Goal: Find specific page/section

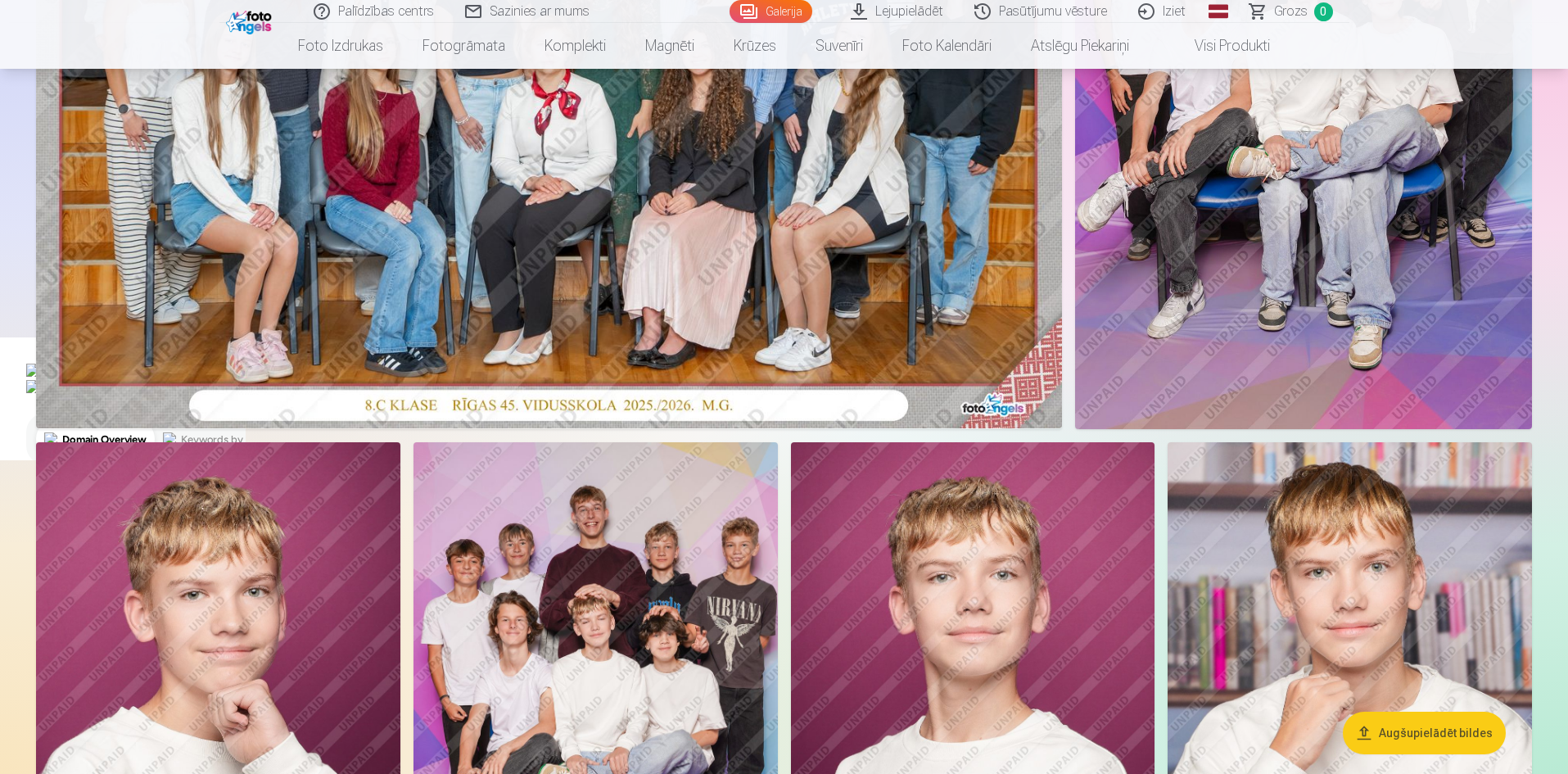
scroll to position [764, 0]
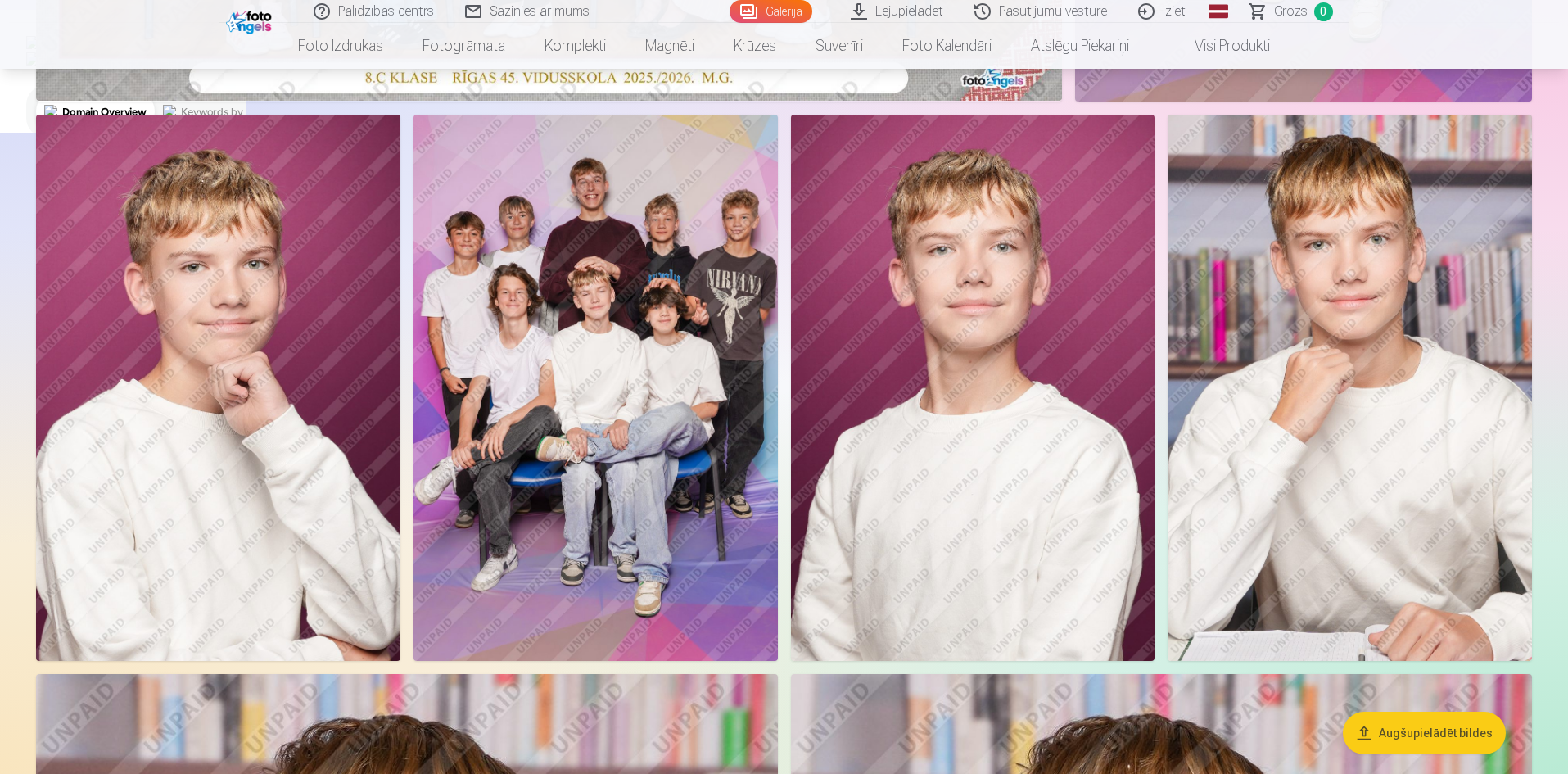
click at [1421, 730] on button "Augšupielādēt bildes" at bounding box center [1424, 733] width 163 height 43
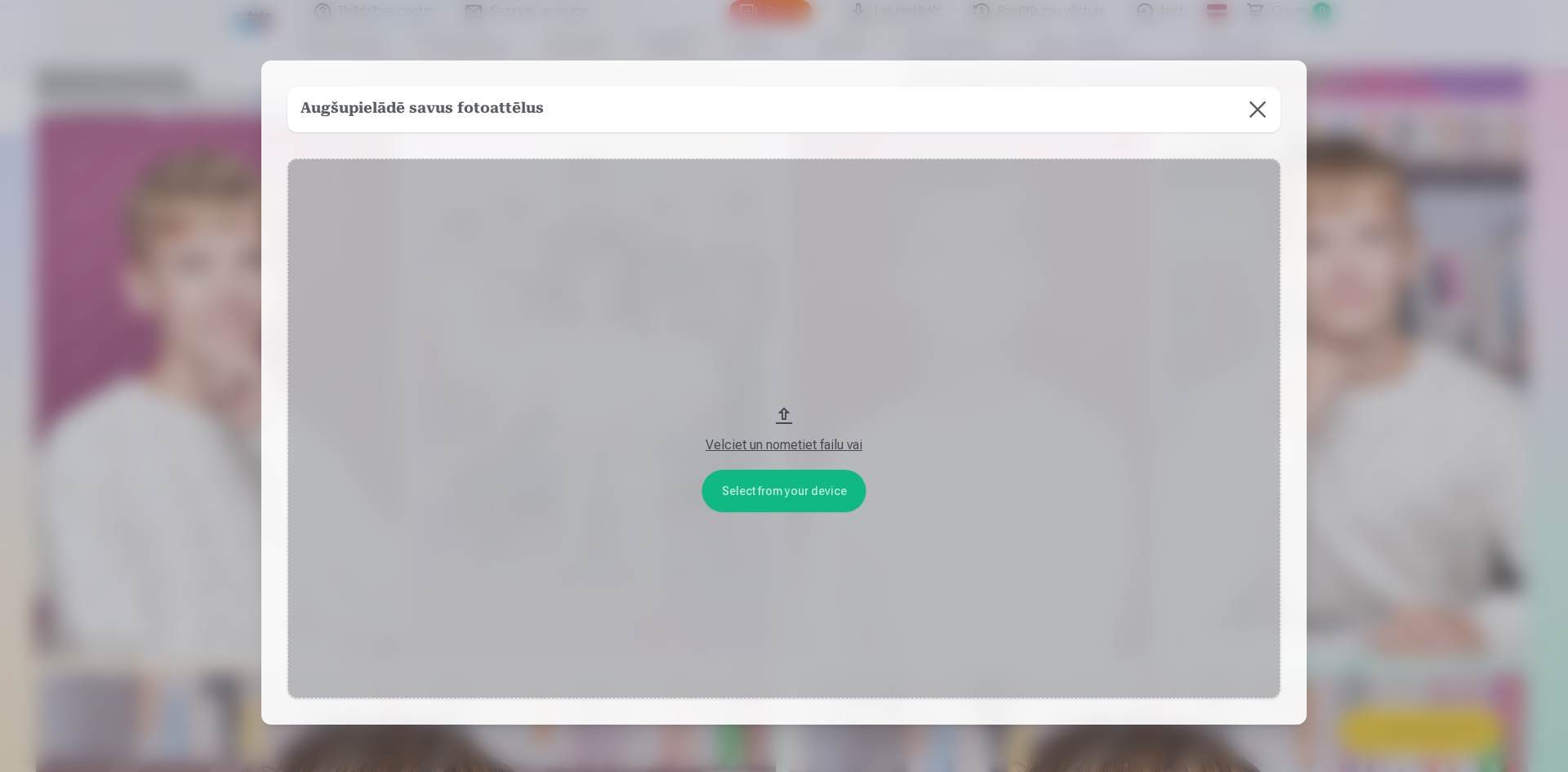
click at [1254, 105] on button at bounding box center [1258, 109] width 46 height 46
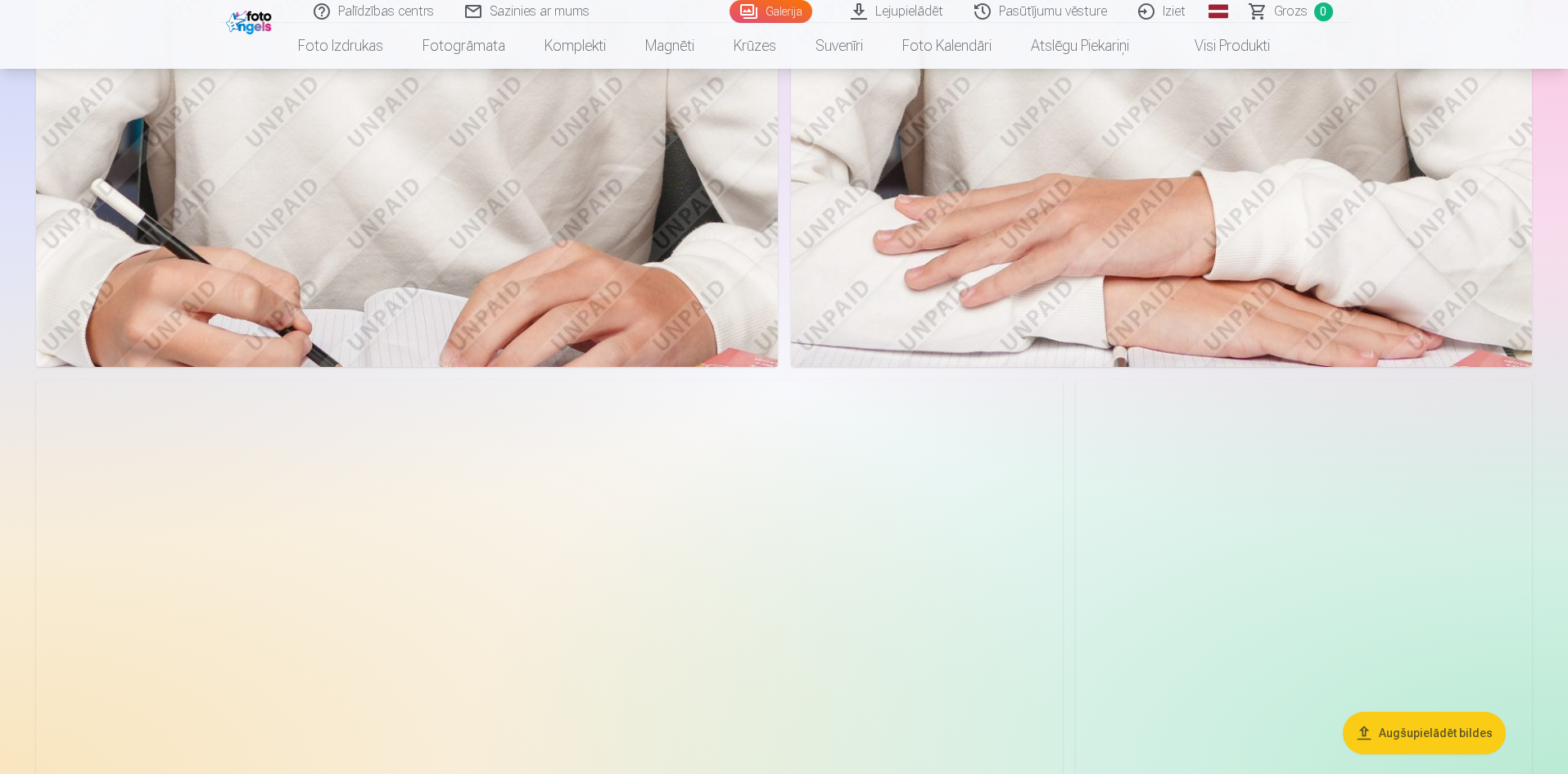
scroll to position [1419, 0]
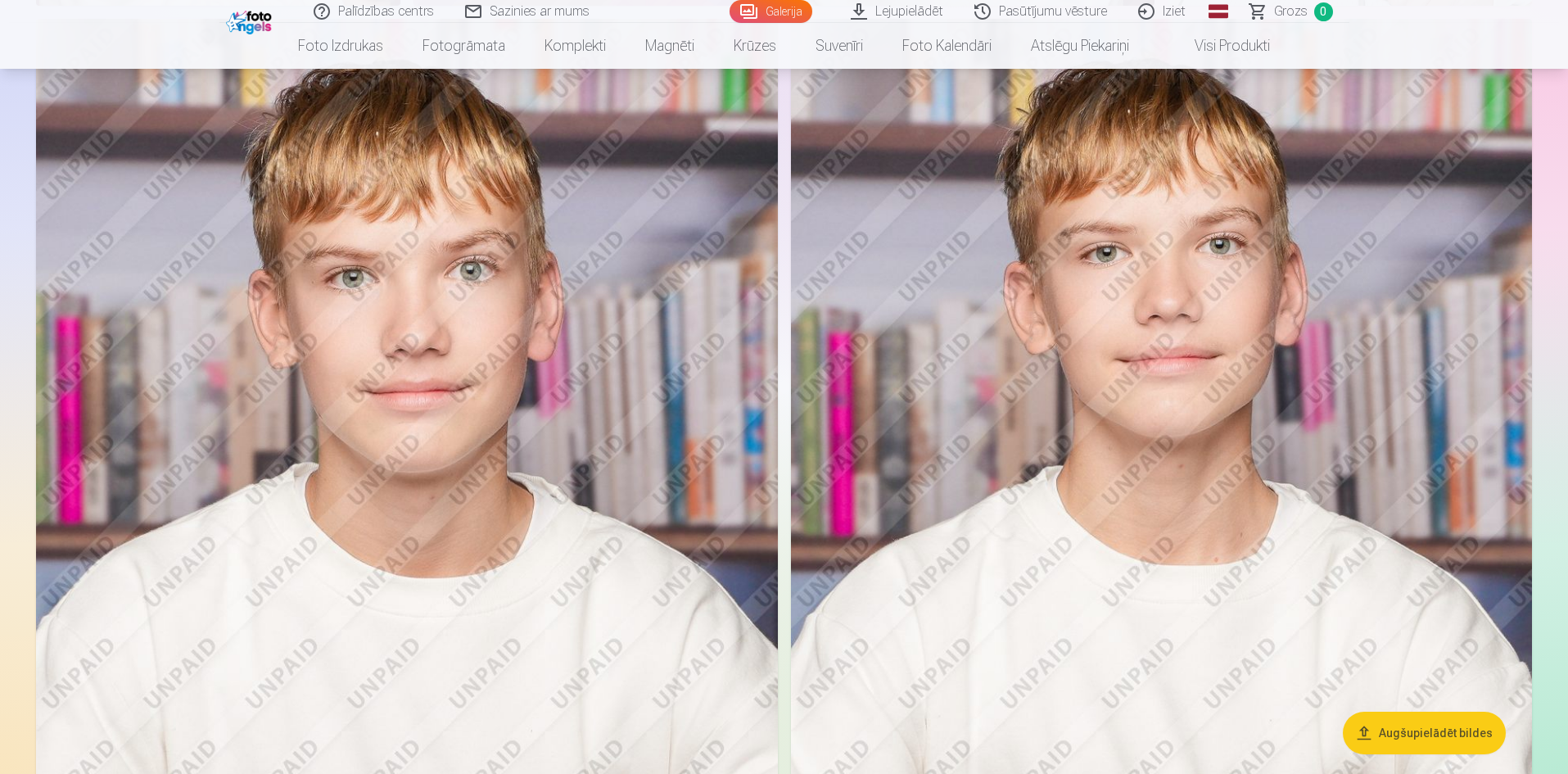
click at [890, 15] on link "Lejupielādēt" at bounding box center [897, 11] width 124 height 23
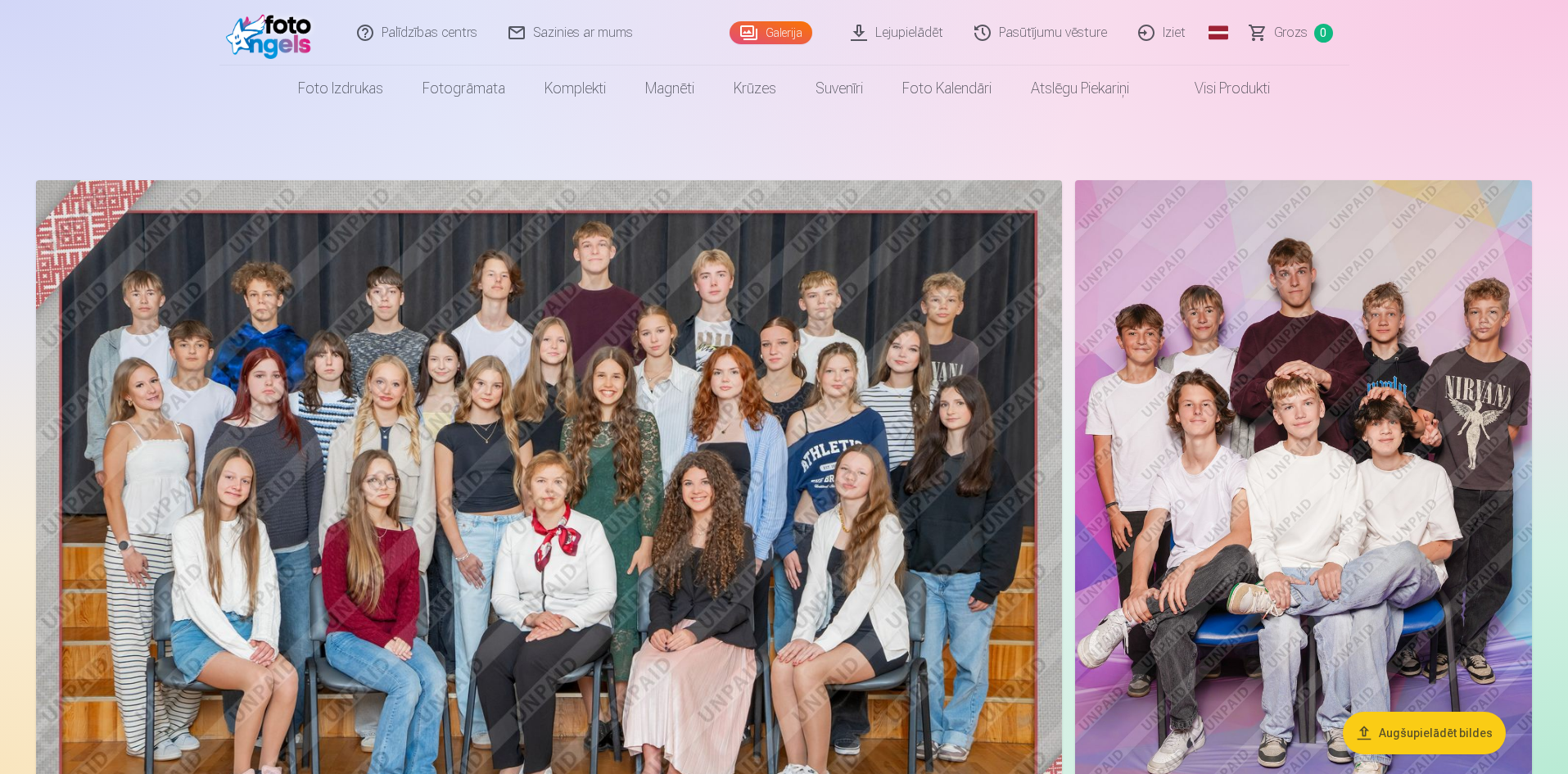
click at [568, 346] on img at bounding box center [549, 523] width 1026 height 685
click at [476, 446] on img at bounding box center [549, 523] width 1026 height 685
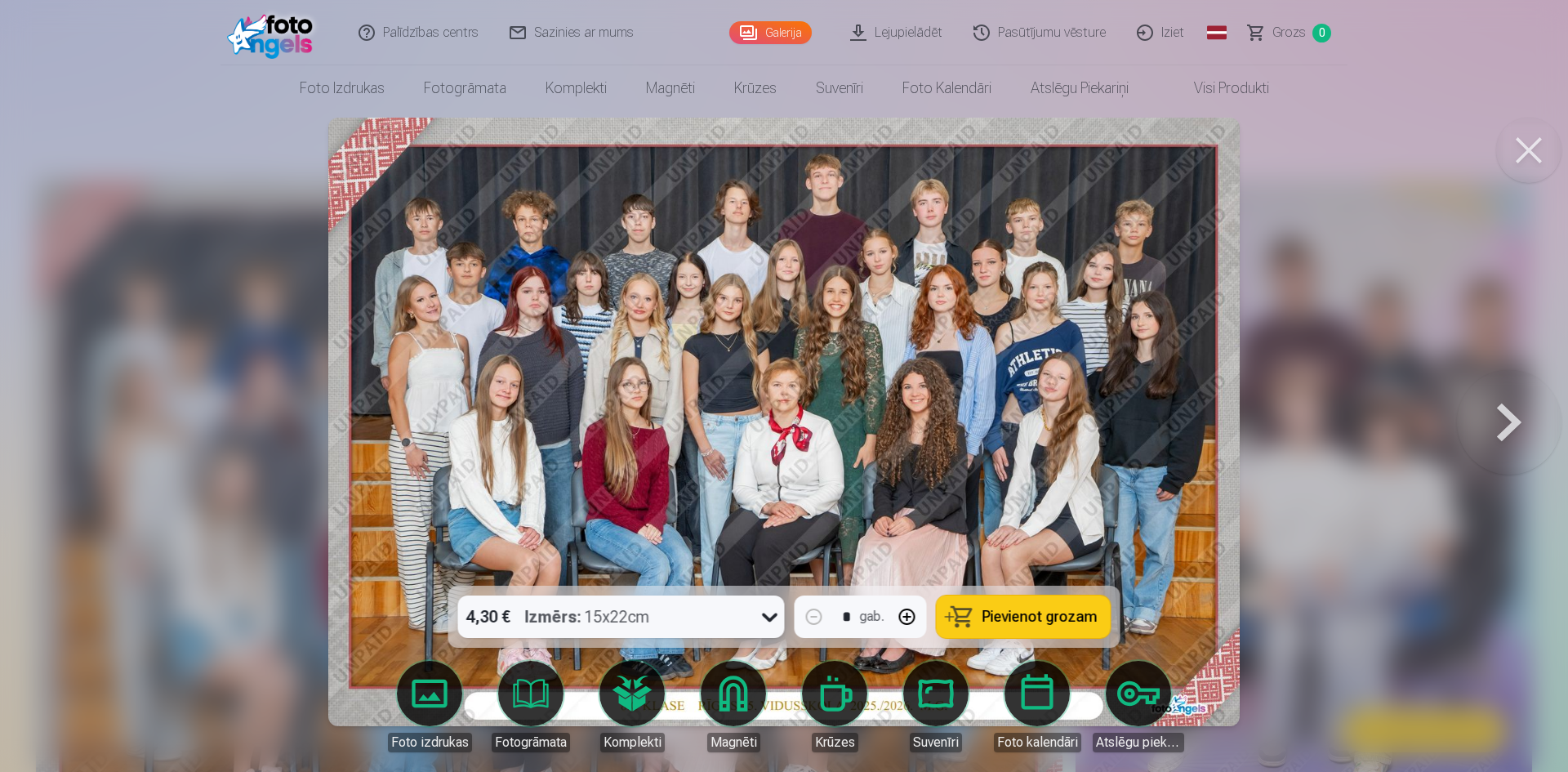
click at [1522, 154] on button at bounding box center [1529, 150] width 65 height 65
